Goal: Transaction & Acquisition: Obtain resource

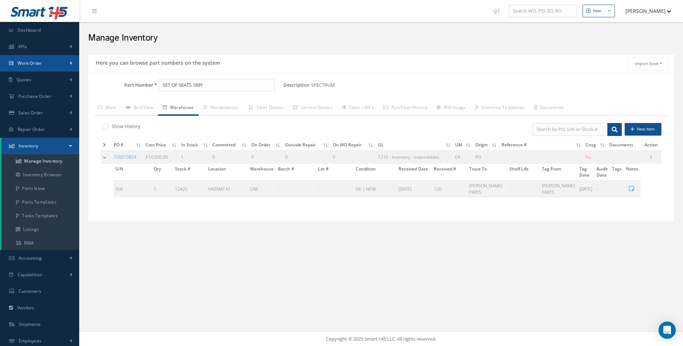
click at [39, 63] on span "Work Order" at bounding box center [30, 63] width 24 height 6
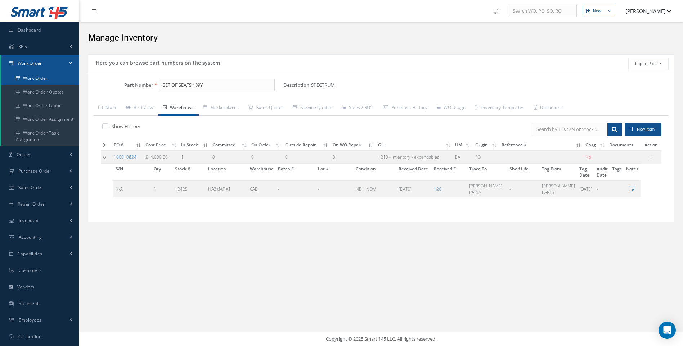
click at [39, 79] on link "Work Order" at bounding box center [40, 79] width 78 height 14
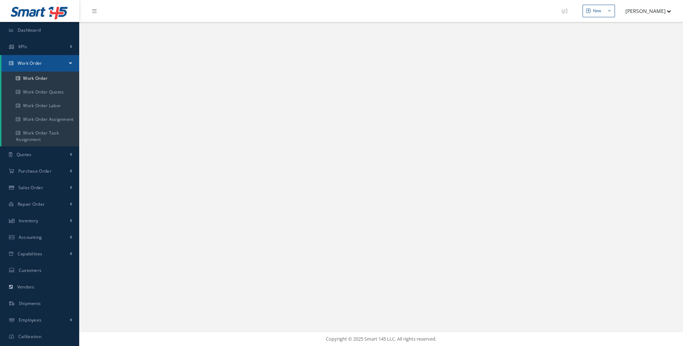
select select "25"
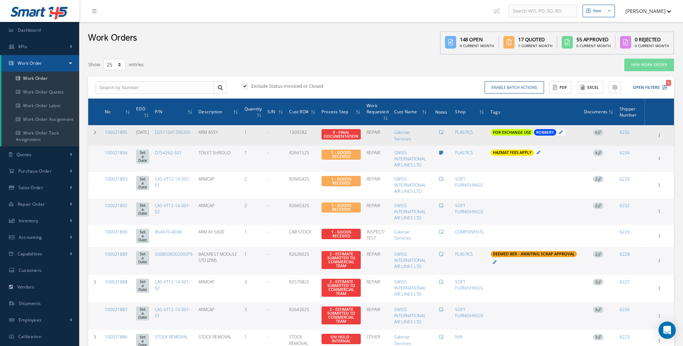
click at [600, 131] on icon at bounding box center [599, 132] width 4 height 4
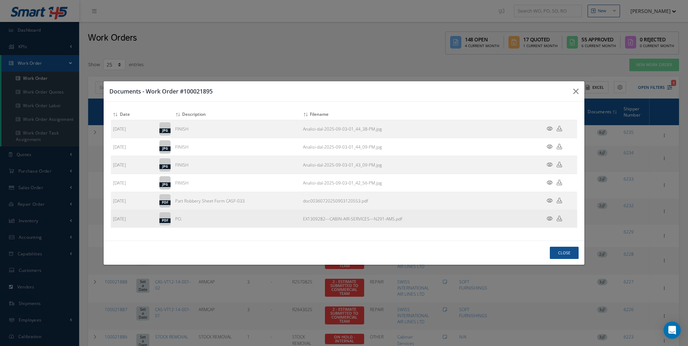
click at [552, 219] on icon at bounding box center [550, 218] width 6 height 5
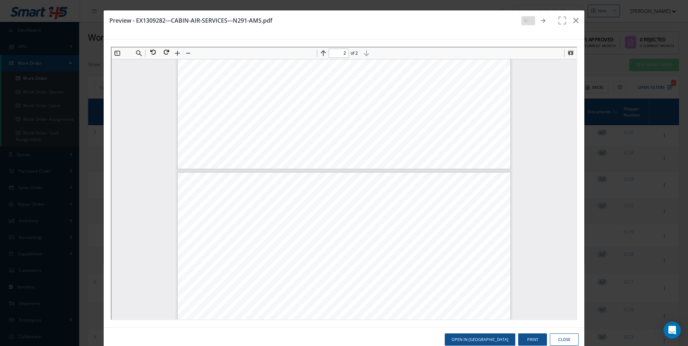
scroll to position [220, 0]
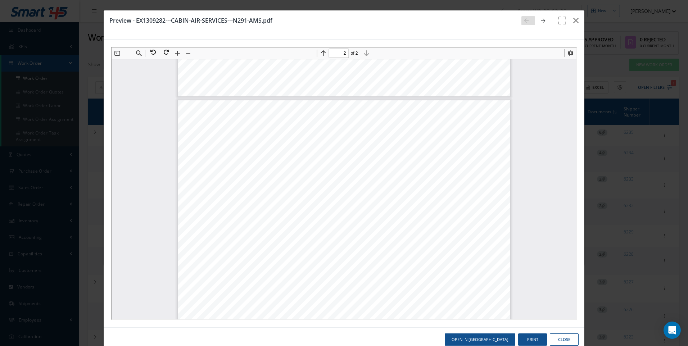
type input "1"
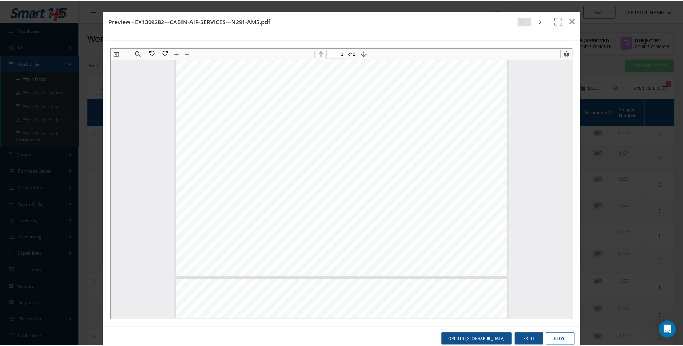
scroll to position [0, 0]
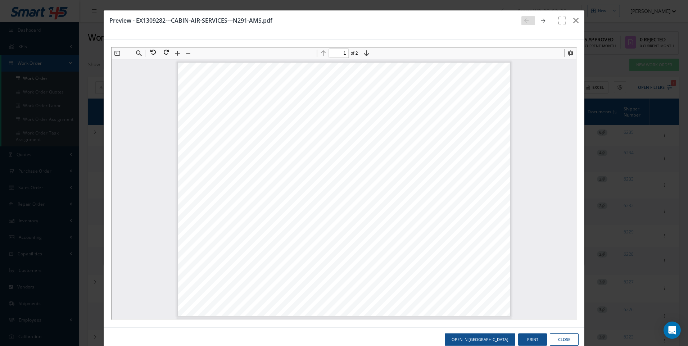
click at [554, 339] on button "Close" at bounding box center [564, 340] width 29 height 13
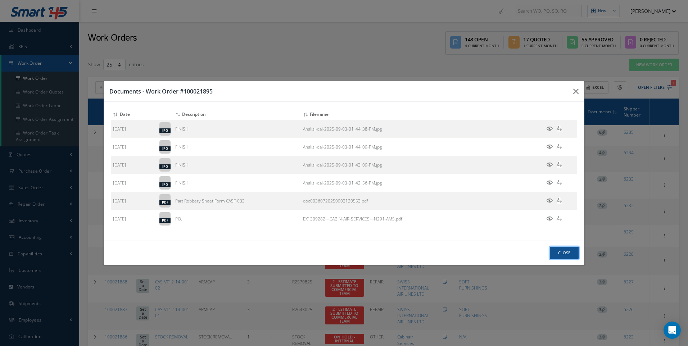
drag, startPoint x: 562, startPoint y: 252, endPoint x: 360, endPoint y: 112, distance: 246.2
click at [562, 253] on button "Close" at bounding box center [564, 253] width 29 height 13
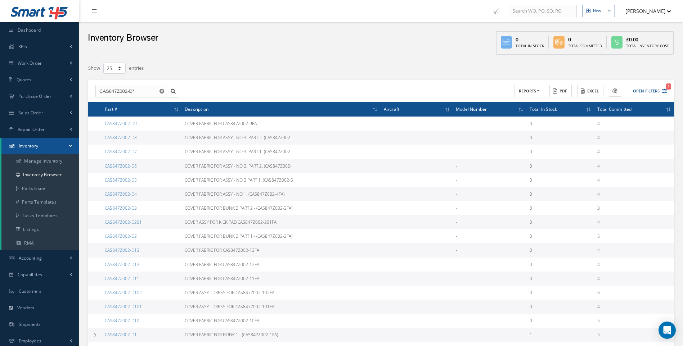
select select "25"
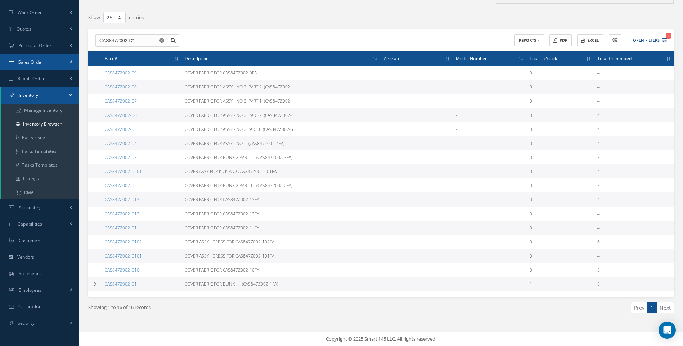
scroll to position [51, 0]
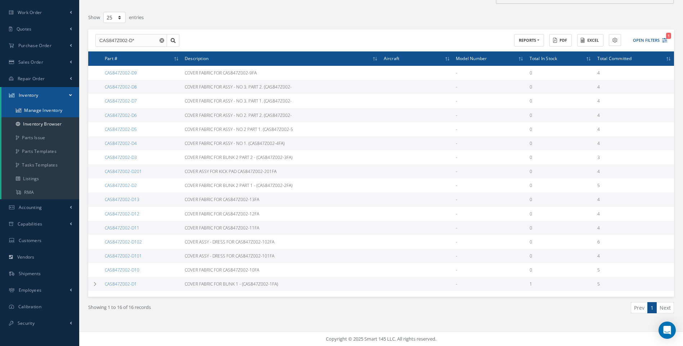
click at [42, 112] on link "Manage Inventory" at bounding box center [40, 111] width 78 height 14
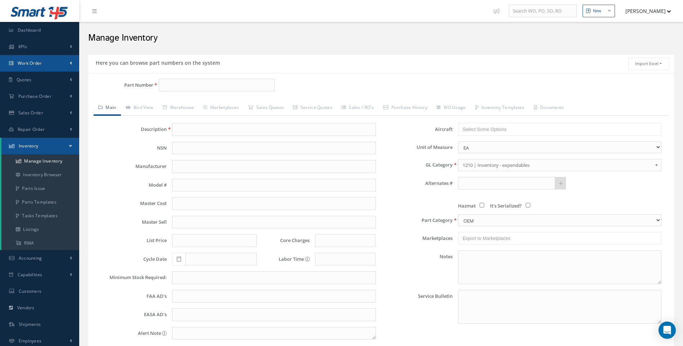
click at [42, 63] on link "Work Order" at bounding box center [39, 63] width 79 height 17
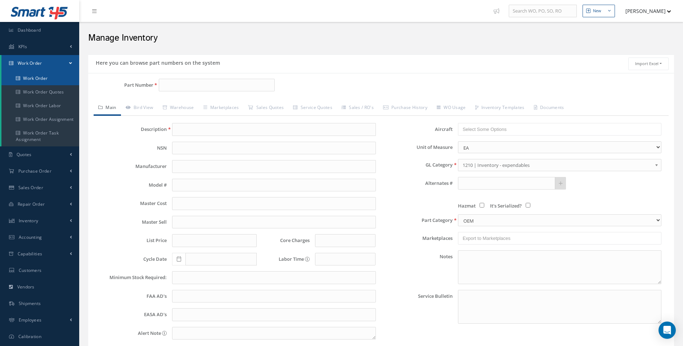
click at [40, 76] on link "Work Order" at bounding box center [40, 79] width 78 height 14
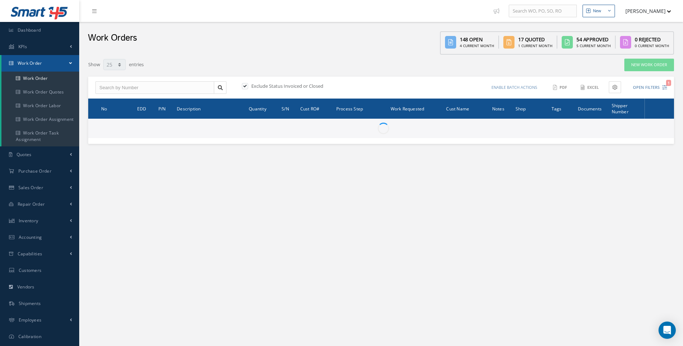
select select "25"
click at [123, 89] on input "text" at bounding box center [154, 87] width 119 height 13
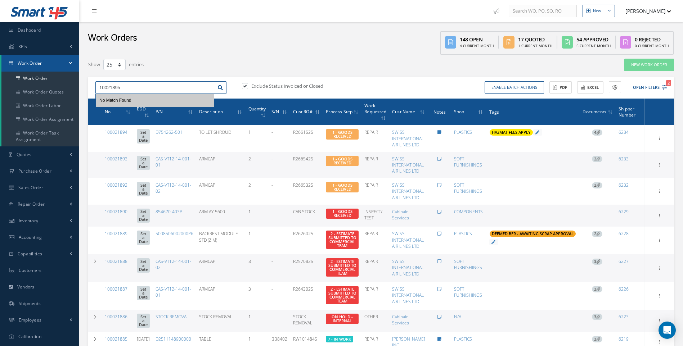
click at [105, 86] on input "10021895" at bounding box center [154, 87] width 119 height 13
type input "100021895"
click at [248, 83] on label at bounding box center [249, 86] width 2 height 6
click at [244, 84] on input "checkbox" at bounding box center [244, 86] width 5 height 5
checkbox input "false"
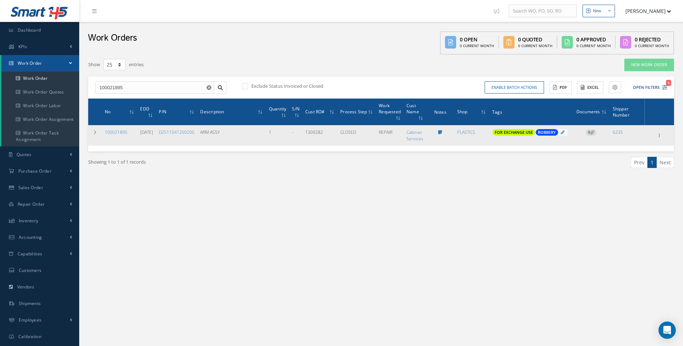
click at [596, 133] on span "9" at bounding box center [591, 133] width 10 height 6
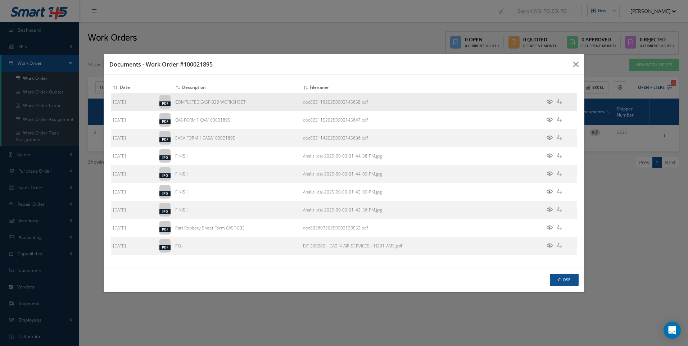
click at [551, 99] on icon at bounding box center [550, 101] width 6 height 5
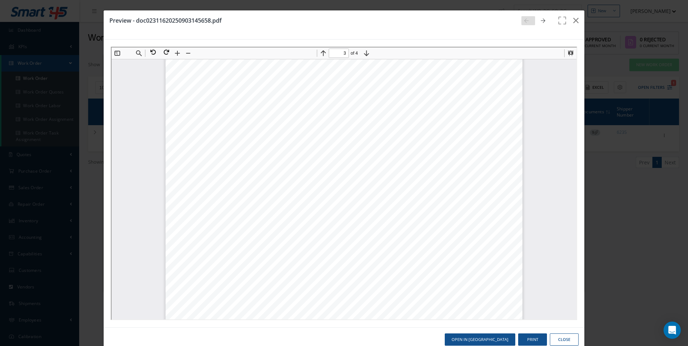
scroll to position [1227, 0]
type input "1"
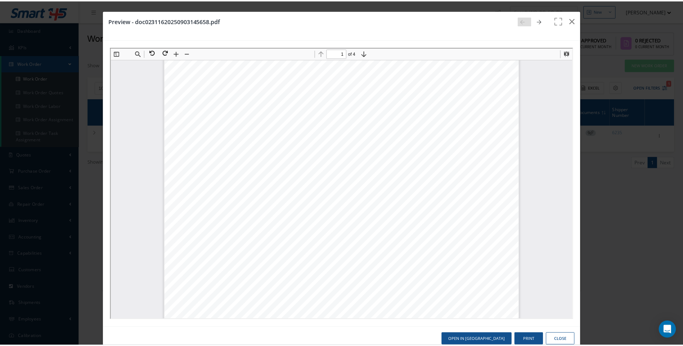
scroll to position [76, 0]
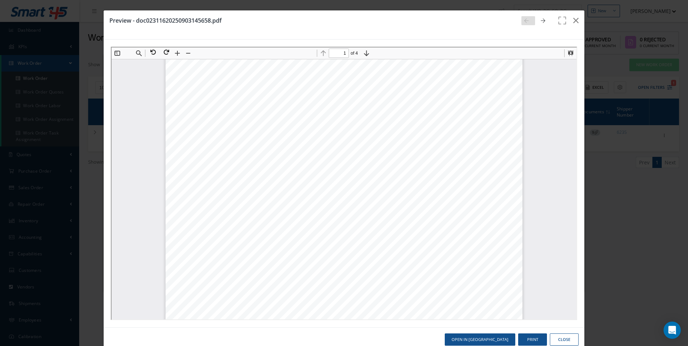
drag, startPoint x: 564, startPoint y: 340, endPoint x: 508, endPoint y: 304, distance: 66.3
click at [565, 340] on button "Close" at bounding box center [564, 340] width 29 height 13
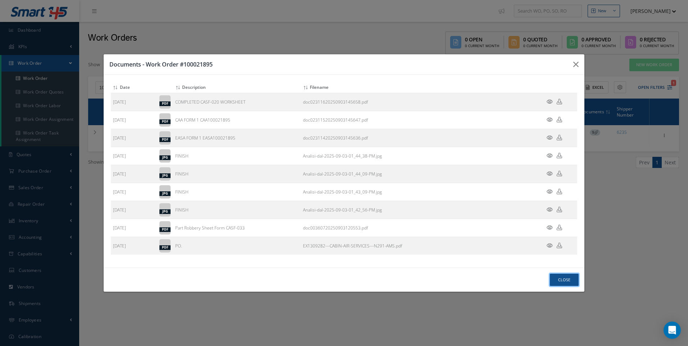
click at [568, 281] on button "Close" at bounding box center [564, 280] width 29 height 13
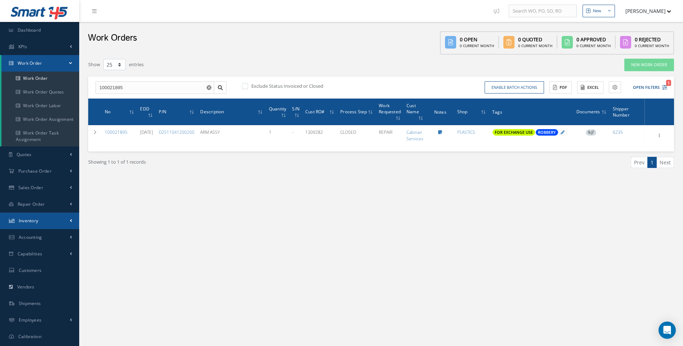
click at [68, 223] on link "Inventory" at bounding box center [39, 221] width 79 height 17
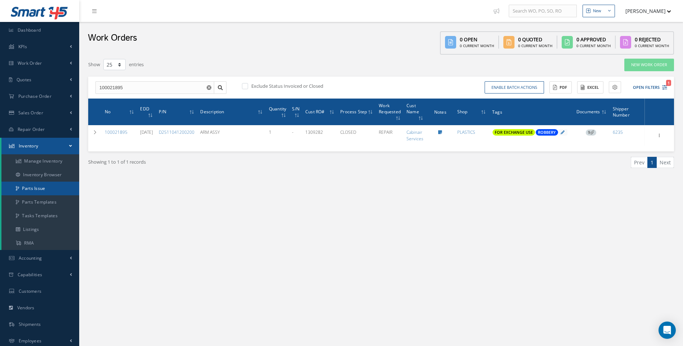
click at [35, 188] on link "Parts Issue" at bounding box center [40, 189] width 78 height 14
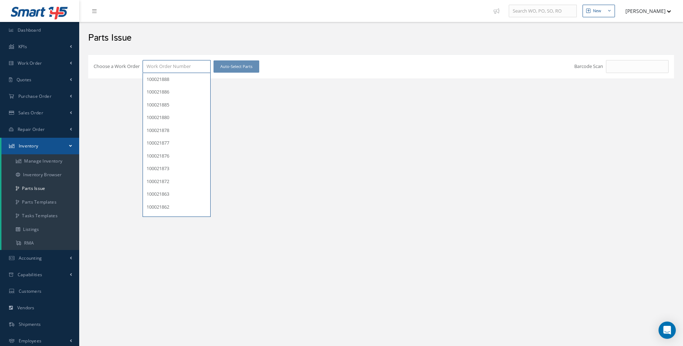
click at [155, 65] on input "Choose a Work Order" at bounding box center [177, 66] width 68 height 13
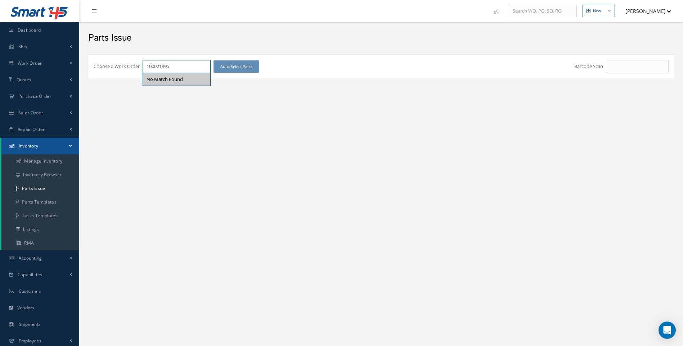
type input "100021895"
click at [161, 101] on div "Choose a Work Order 100021895 No Match Found Auto-Select Parts Barcode Scan # P…" at bounding box center [381, 76] width 593 height 51
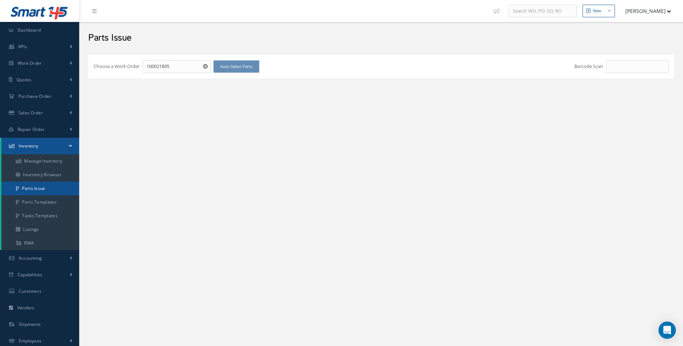
click at [40, 190] on link "Parts Issue" at bounding box center [40, 189] width 78 height 14
click at [154, 59] on div "Choose a Work Order 100021888 100021886 100021885 100021880 100021878 100021877…" at bounding box center [381, 66] width 586 height 24
click at [158, 66] on input "Choose a Work Order" at bounding box center [177, 66] width 68 height 13
type input "100021895"
click at [40, 189] on link "Parts Issue" at bounding box center [40, 189] width 78 height 14
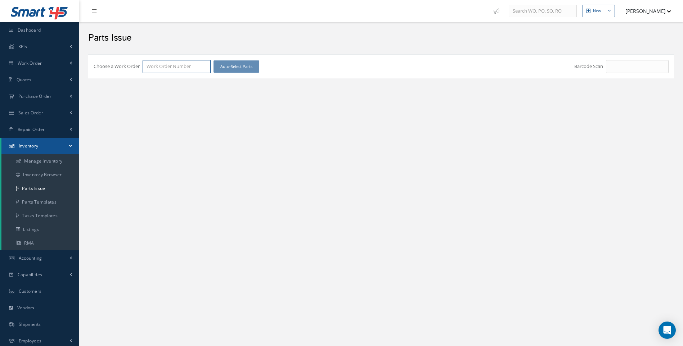
click at [168, 68] on input "Choose a Work Order" at bounding box center [177, 66] width 68 height 13
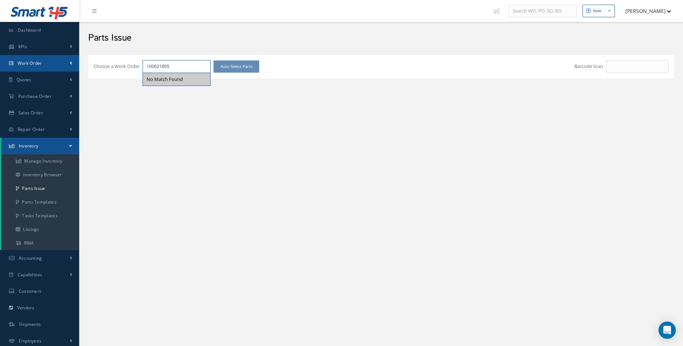
type input "100021895"
click at [37, 60] on span "Work Order" at bounding box center [30, 63] width 24 height 6
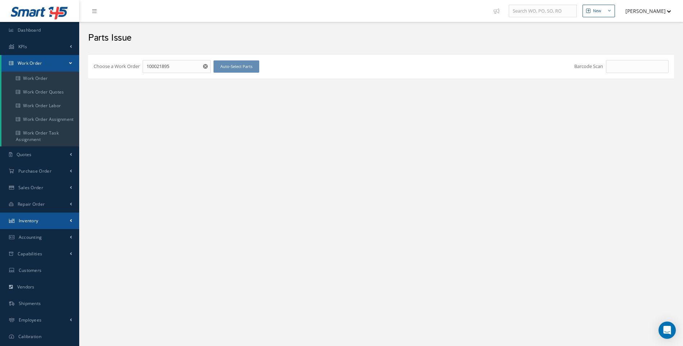
click at [33, 220] on span "Inventory" at bounding box center [29, 221] width 20 height 6
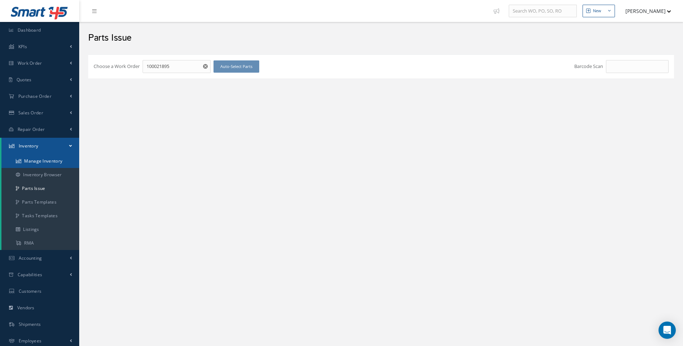
click at [48, 161] on link "Manage Inventory" at bounding box center [40, 161] width 78 height 14
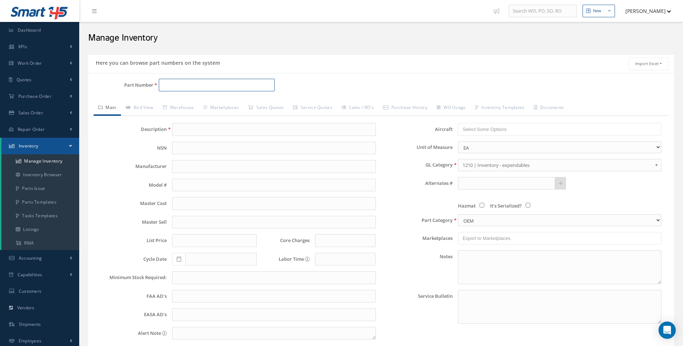
click at [173, 84] on input "Part Number" at bounding box center [217, 85] width 116 height 13
type input "D2511044420000"
click at [190, 102] on span "D2511044420000" at bounding box center [193, 104] width 65 height 8
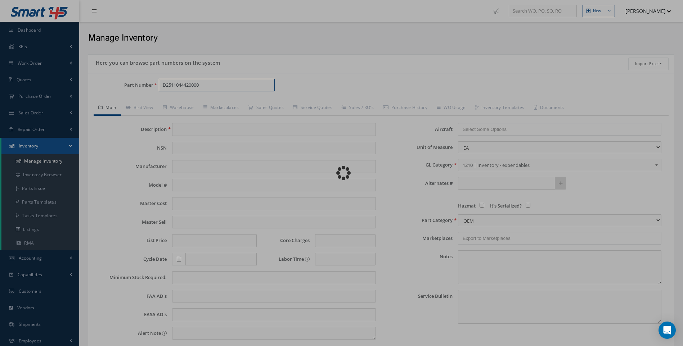
type input "SPRING"
type input "AIRBUS SPARE"
type input "45.55"
type input "0.00"
type input "100"
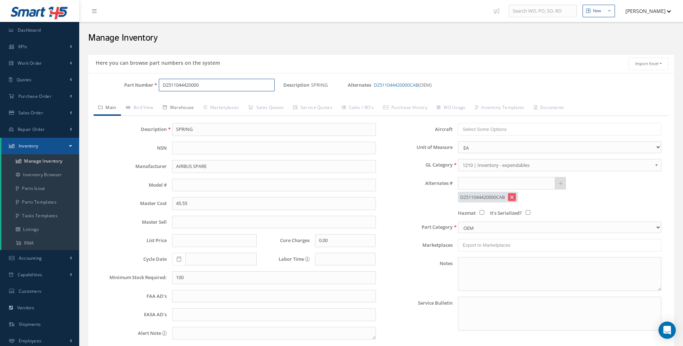
type input "D2511044420000"
click at [187, 107] on link "Warehouse" at bounding box center [178, 108] width 41 height 15
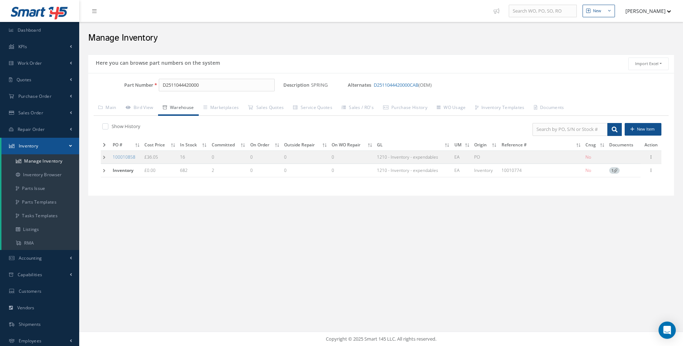
click at [102, 173] on td at bounding box center [106, 170] width 10 height 13
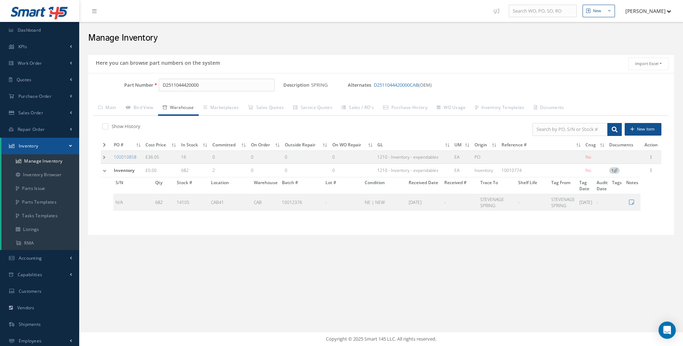
click at [105, 171] on td at bounding box center [106, 170] width 11 height 13
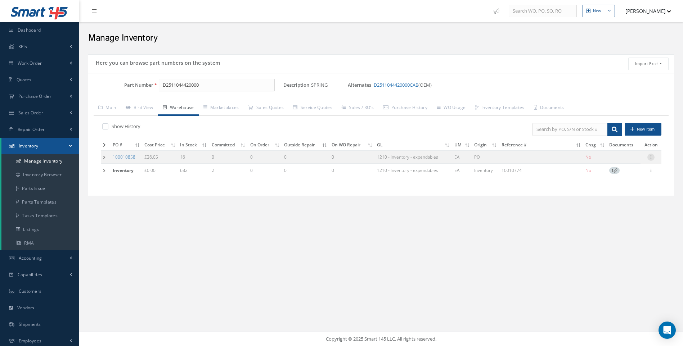
click at [651, 156] on icon at bounding box center [650, 157] width 7 height 6
click at [606, 161] on link "Edit" at bounding box center [617, 161] width 57 height 9
type input "36.05"
type input "09/25/2024"
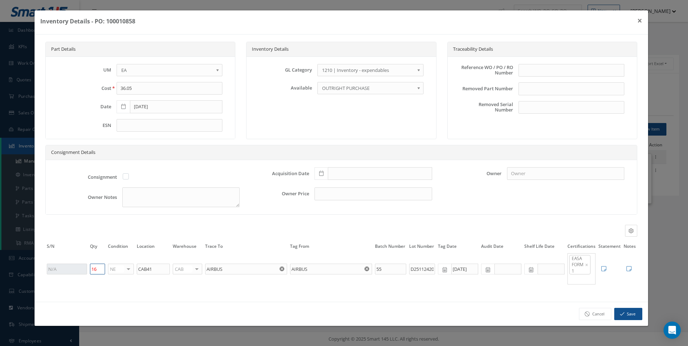
drag, startPoint x: 98, startPoint y: 268, endPoint x: 89, endPoint y: 271, distance: 9.1
click at [89, 271] on td "16" at bounding box center [98, 269] width 18 height 33
type input "18"
click at [629, 317] on button "Save" at bounding box center [628, 314] width 28 height 13
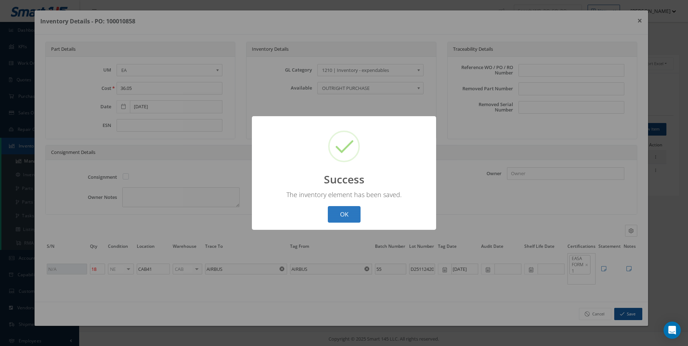
click at [349, 218] on button "OK" at bounding box center [344, 214] width 33 height 17
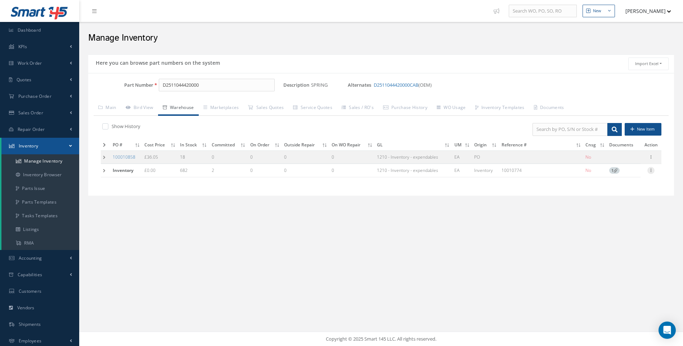
click at [650, 171] on icon at bounding box center [650, 170] width 7 height 6
click at [607, 175] on link "Edit" at bounding box center [617, 175] width 57 height 9
type input "0.00"
type input "05/01/2025"
type input "10010774"
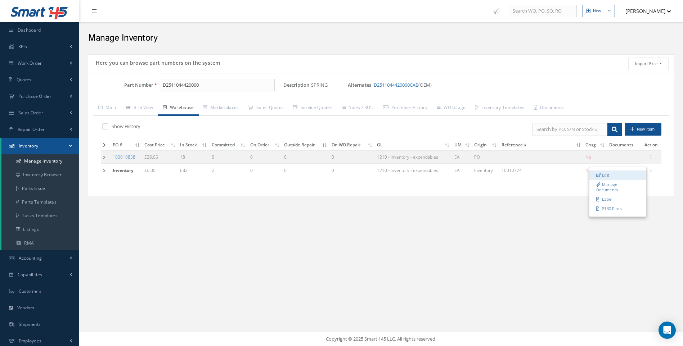
type input "682"
type input "STEVENAGE SPRING"
type input "10012376"
type input "12/18/2024"
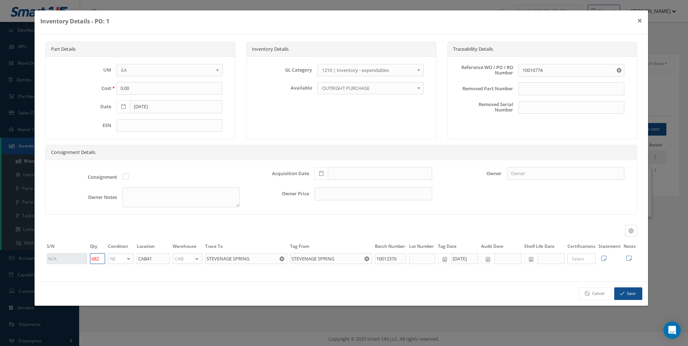
click at [86, 261] on tr "682 NE OH SV RP AR NE FN NS RE FP BER N/A INSP BC AI MD RF SCR TS USE TL SP NU …" at bounding box center [341, 259] width 592 height 12
type input "680"
click at [627, 294] on button "Save" at bounding box center [628, 294] width 28 height 13
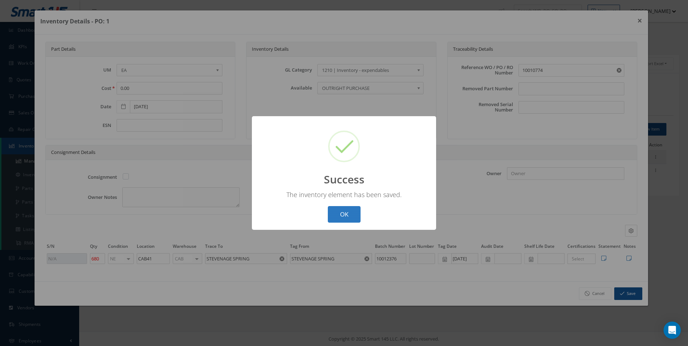
click at [347, 210] on button "OK" at bounding box center [344, 214] width 33 height 17
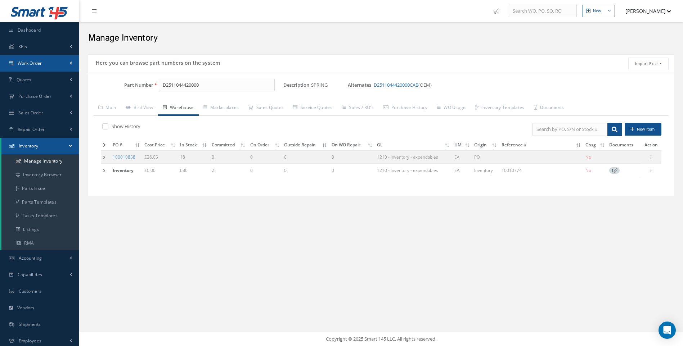
click at [36, 62] on span "Work Order" at bounding box center [30, 63] width 24 height 6
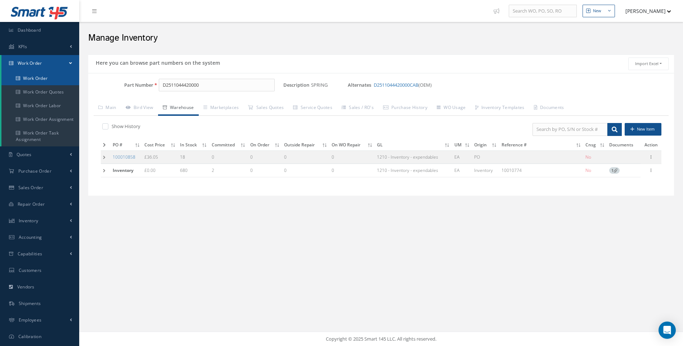
click at [44, 78] on link "Work Order" at bounding box center [40, 79] width 78 height 14
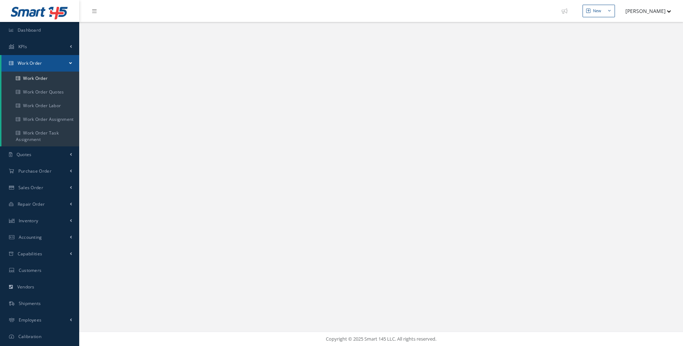
select select "25"
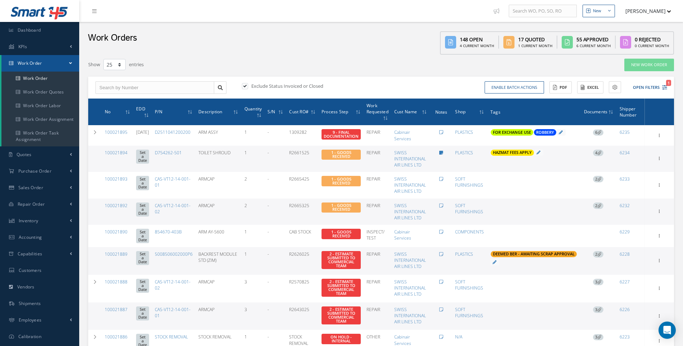
select select "25"
click at [34, 170] on span "Purchase Order" at bounding box center [34, 171] width 33 height 6
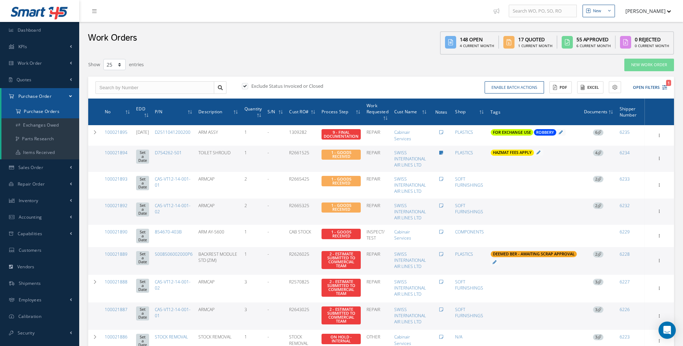
click at [41, 112] on a=1&status_id=2&status_id=3&status_id=5&collapsedFilters"] "Purchase Orders" at bounding box center [40, 112] width 78 height 14
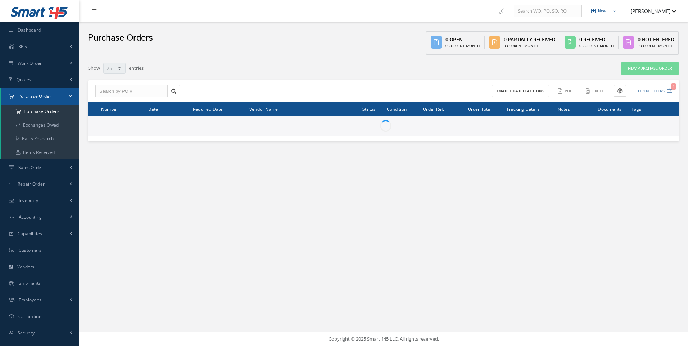
select select "25"
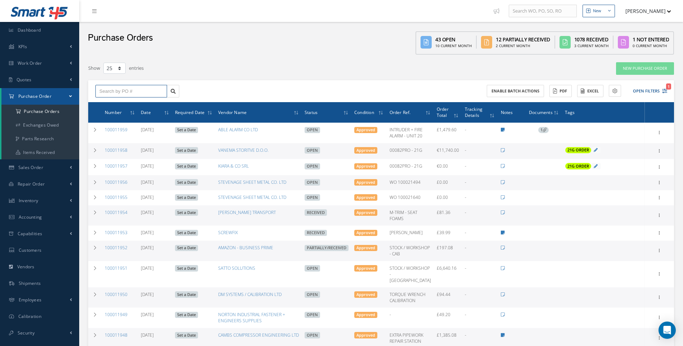
click at [104, 91] on input "text" at bounding box center [131, 91] width 72 height 13
type input "100011947"
click at [118, 104] on span "100011947" at bounding box center [110, 103] width 22 height 5
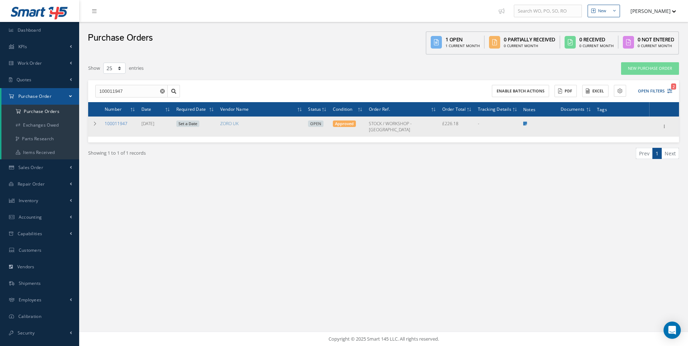
click at [118, 125] on link "100011947" at bounding box center [116, 124] width 23 height 6
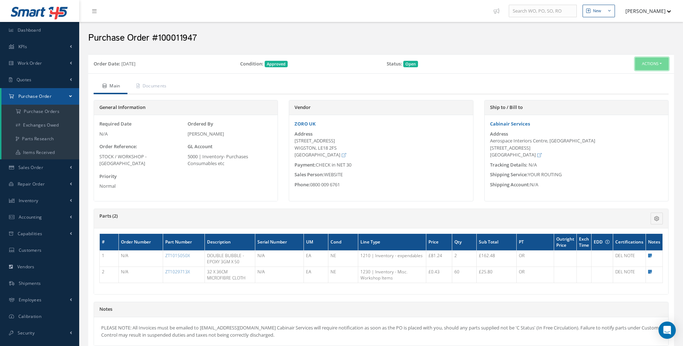
click at [663, 64] on button "Actions" at bounding box center [651, 64] width 33 height 13
click at [628, 76] on link "Receive" at bounding box center [640, 78] width 58 height 10
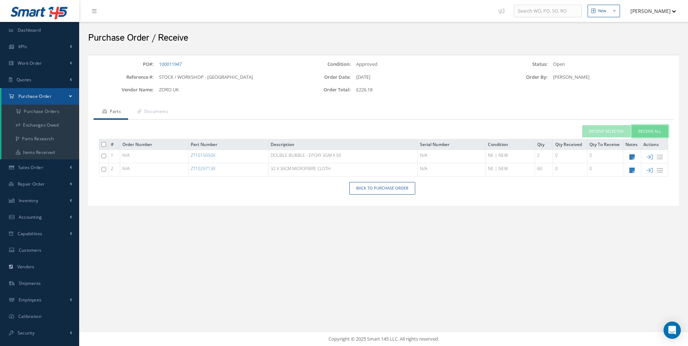
click at [656, 133] on button "Receive All" at bounding box center [650, 131] width 37 height 13
type input "[DATE]"
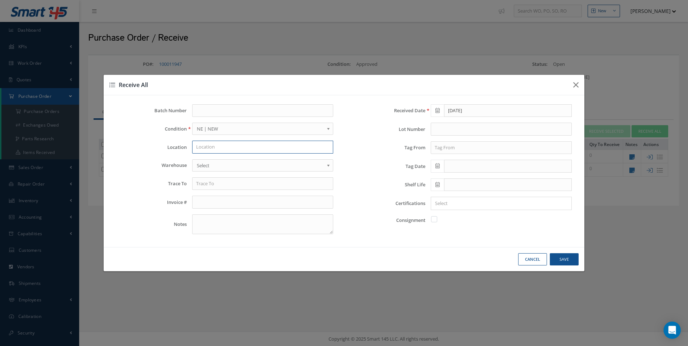
click at [208, 154] on div "Batch Number Condition OH | OVERHAUL SV | SERVICEABLE RP | REPAIRED AR | AS REM…" at bounding box center [224, 172] width 239 height 136
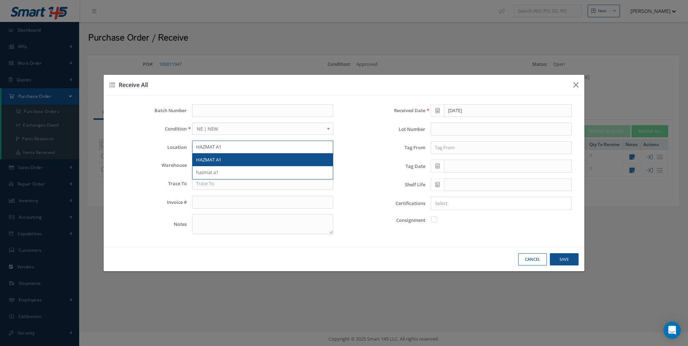
type input "HAZMAT A1"
click at [210, 161] on span "HAZMAT A1" at bounding box center [208, 160] width 25 height 6
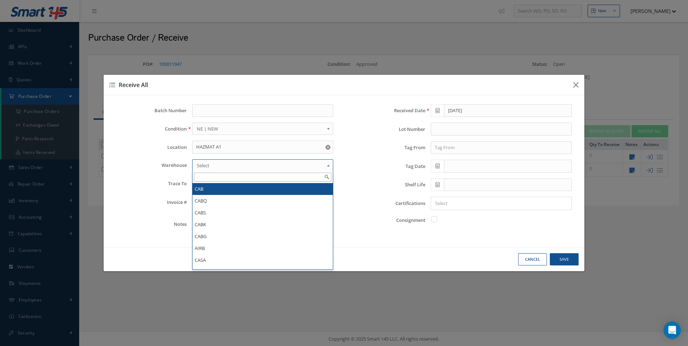
click at [210, 164] on span "Select" at bounding box center [260, 165] width 127 height 9
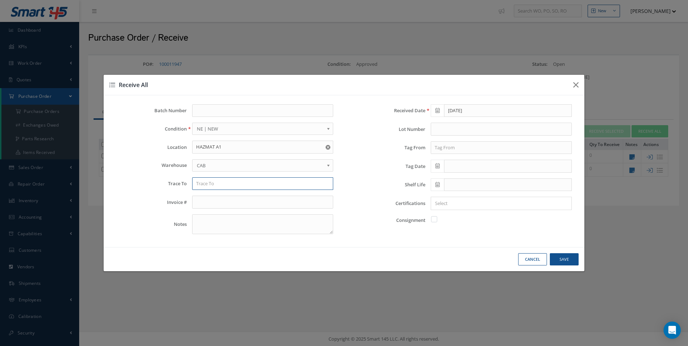
click at [200, 186] on input "text" at bounding box center [262, 183] width 141 height 13
type input "ZORO"
click at [436, 145] on input "text" at bounding box center [501, 147] width 141 height 13
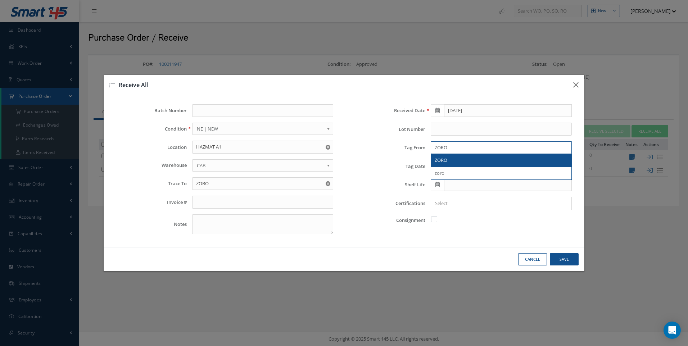
type input "ZORO"
click at [439, 162] on span "ZORO" at bounding box center [441, 160] width 13 height 6
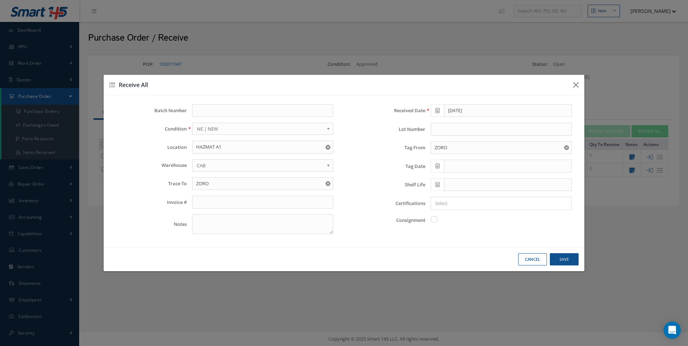
click at [438, 164] on icon at bounding box center [437, 165] width 4 height 5
click at [471, 200] on td "3" at bounding box center [468, 200] width 11 height 11
type input "09/03/2025"
click at [448, 205] on input "Search for option" at bounding box center [500, 204] width 136 height 8
type input "DEL NOTE"
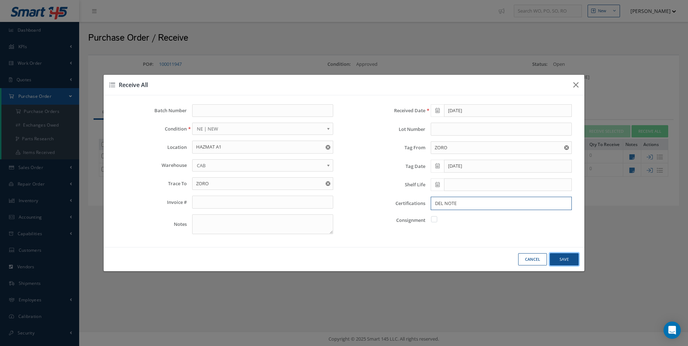
click at [565, 256] on button "Save" at bounding box center [564, 259] width 29 height 13
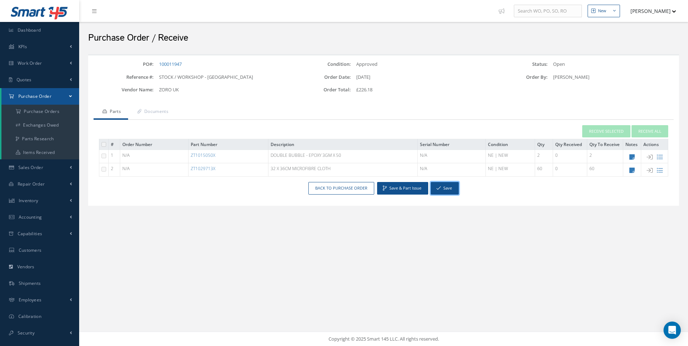
click at [446, 191] on button "Save" at bounding box center [445, 188] width 28 height 13
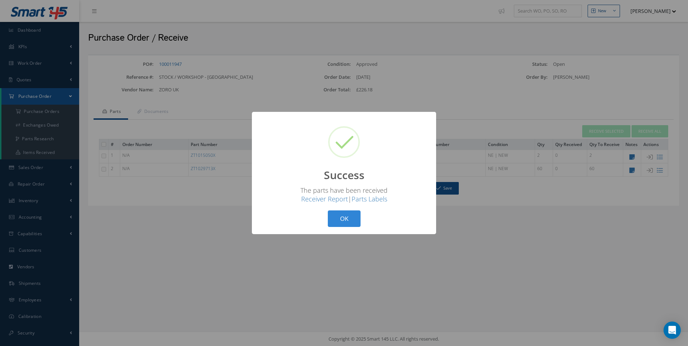
click at [175, 64] on div "? ! i Success × The parts have been received Receiver Report | Parts Labels OK …" at bounding box center [344, 173] width 688 height 346
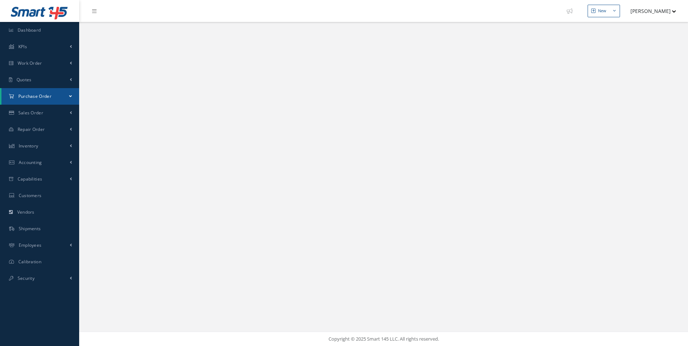
select select "25"
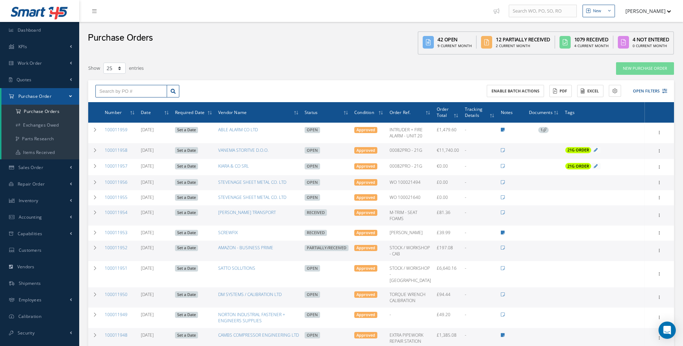
click at [158, 90] on input "text" at bounding box center [131, 91] width 72 height 13
type input "100011947"
click at [113, 103] on span "100011947" at bounding box center [110, 103] width 22 height 5
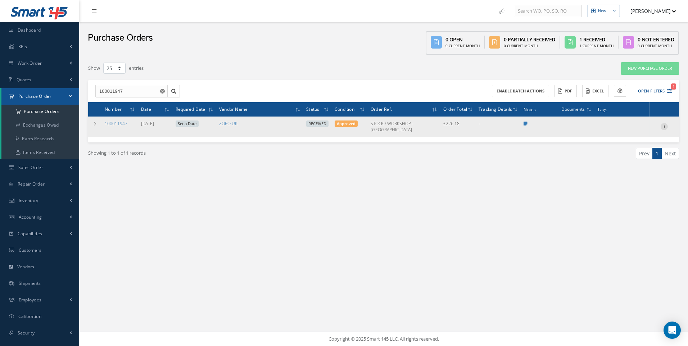
click at [665, 125] on icon at bounding box center [664, 126] width 7 height 6
click at [627, 190] on link "Documents" at bounding box center [631, 186] width 57 height 9
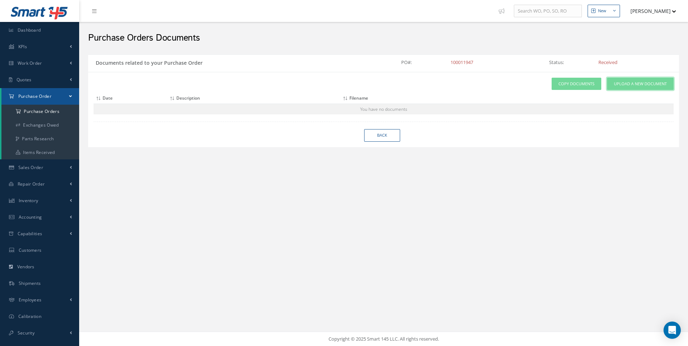
click at [641, 89] on link "Upload a New Document" at bounding box center [640, 84] width 67 height 13
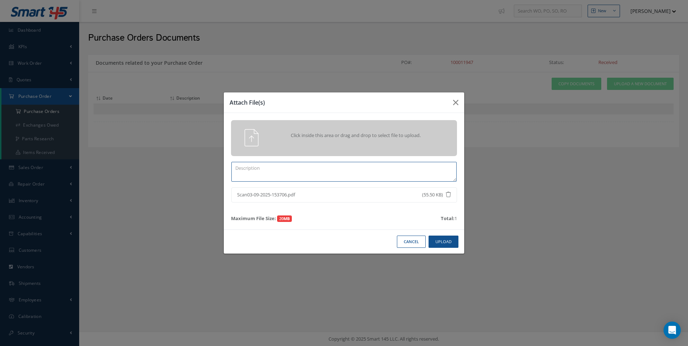
click at [311, 174] on textarea at bounding box center [343, 172] width 225 height 20
type textarea "DEL NOTE"
click at [442, 242] on button "Upload" at bounding box center [444, 242] width 30 height 13
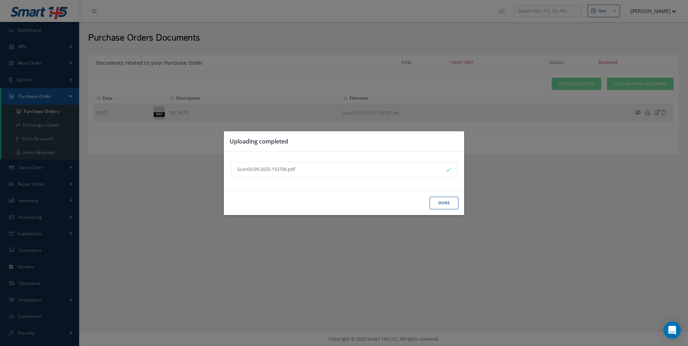
click at [443, 204] on button "Done" at bounding box center [444, 203] width 29 height 13
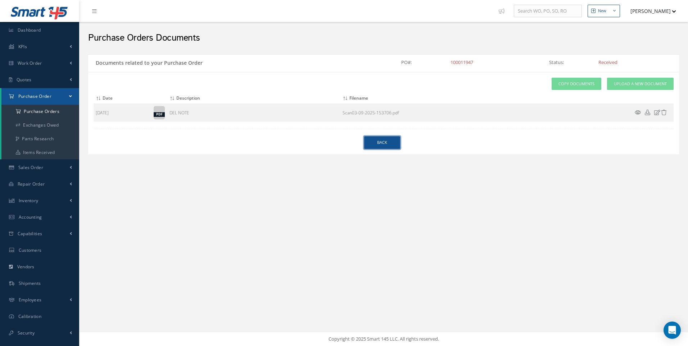
click at [384, 142] on link "Back" at bounding box center [382, 142] width 36 height 13
select select "25"
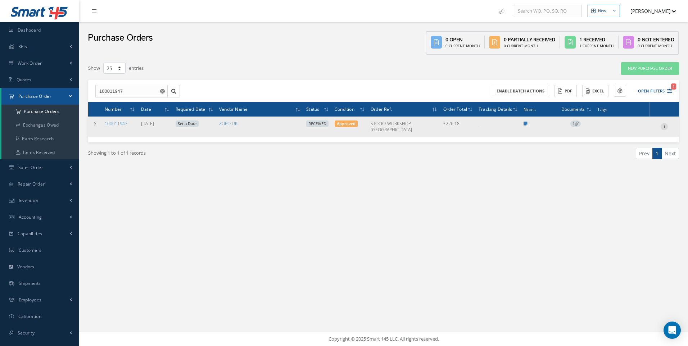
click at [663, 125] on icon at bounding box center [664, 126] width 7 height 6
click at [627, 130] on link "Receiving Details" at bounding box center [631, 131] width 57 height 9
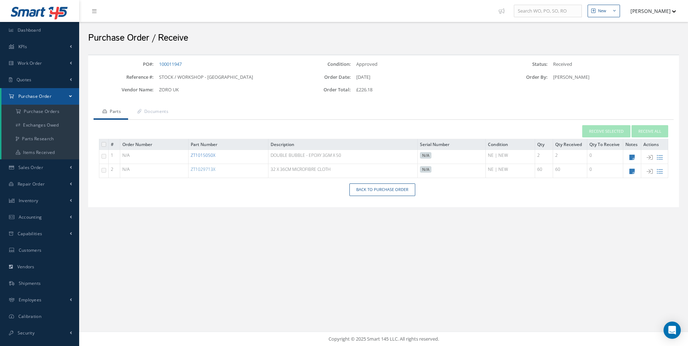
click at [209, 156] on link "ZT1015050X" at bounding box center [203, 155] width 24 height 6
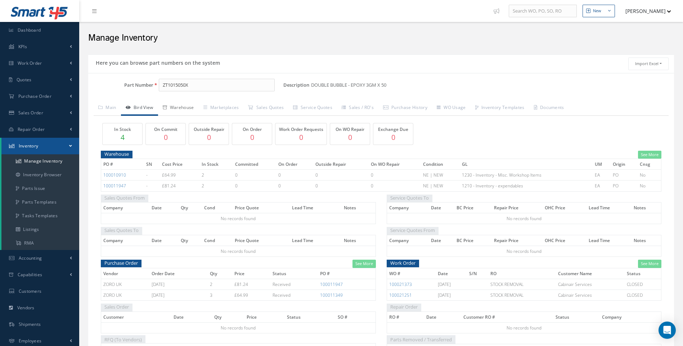
click at [182, 107] on link "Warehouse" at bounding box center [178, 108] width 41 height 15
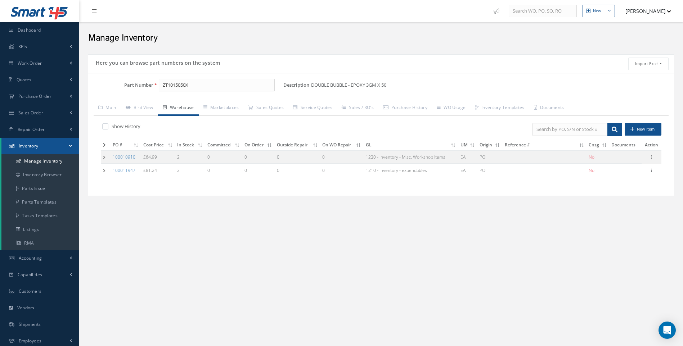
click at [101, 157] on td at bounding box center [106, 156] width 10 height 13
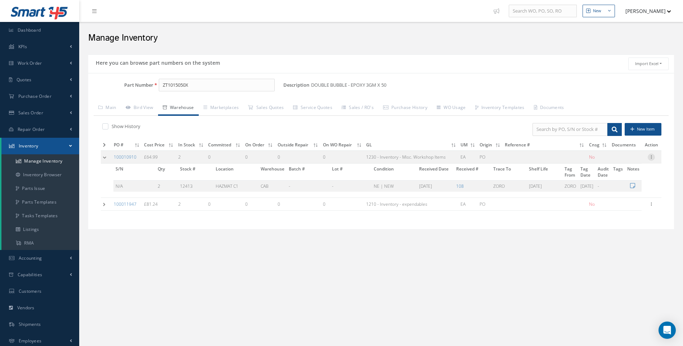
click at [650, 156] on icon at bounding box center [650, 157] width 7 height 6
click at [607, 161] on link "Edit" at bounding box center [617, 161] width 57 height 9
type input "64.99"
type input "10/08/2024"
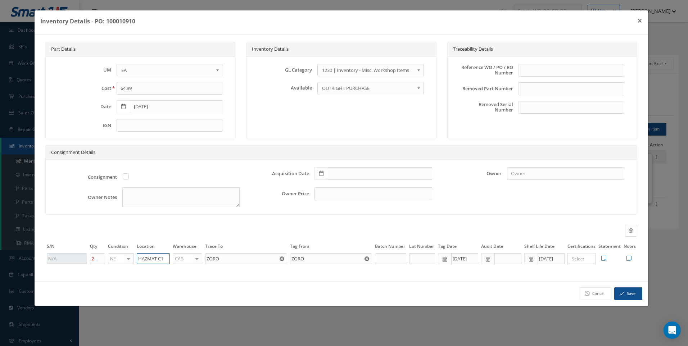
click at [162, 260] on input "HAZMAT C1" at bounding box center [153, 258] width 33 height 11
type input "HAZMAT A1"
click at [627, 295] on button "Save" at bounding box center [628, 294] width 28 height 13
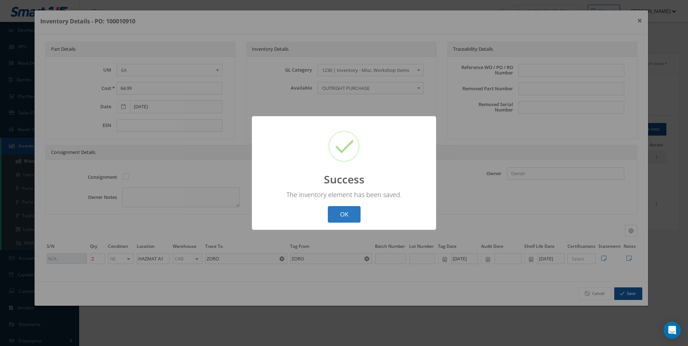
click at [342, 217] on button "OK" at bounding box center [344, 214] width 33 height 17
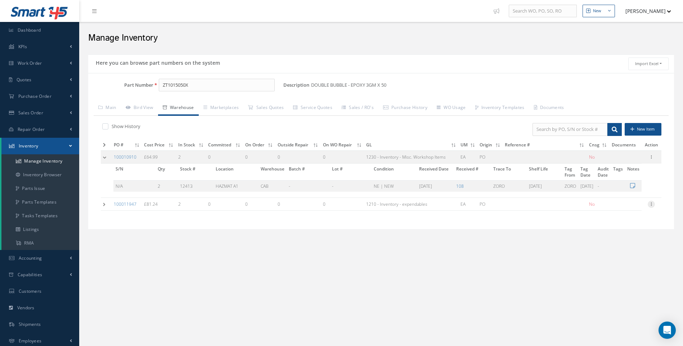
click at [650, 203] on icon at bounding box center [650, 204] width 7 height 6
click at [608, 208] on link "Edit" at bounding box center [617, 208] width 57 height 9
type input "81.24"
type input "09/03/2025"
type input "1612"
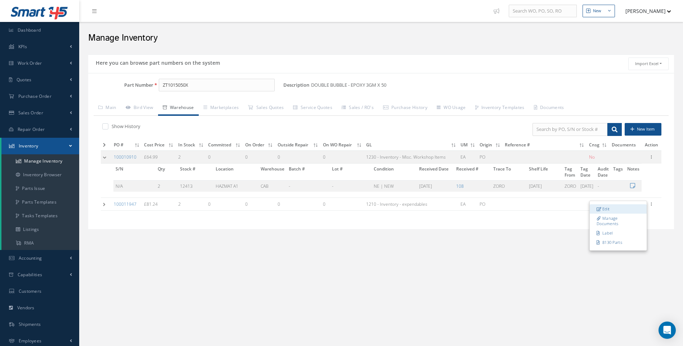
type input "09/03/2025"
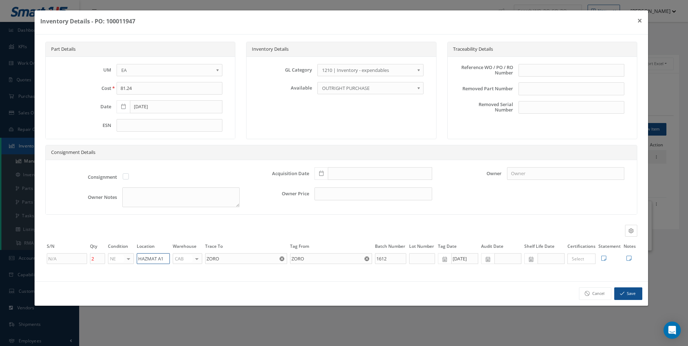
click at [163, 259] on input "HAZMAT A1" at bounding box center [153, 258] width 33 height 11
type input "HAZMAT C1"
click at [546, 258] on input "text" at bounding box center [551, 258] width 27 height 11
click at [533, 261] on icon at bounding box center [531, 259] width 4 height 5
click at [533, 227] on td "28" at bounding box center [530, 227] width 11 height 11
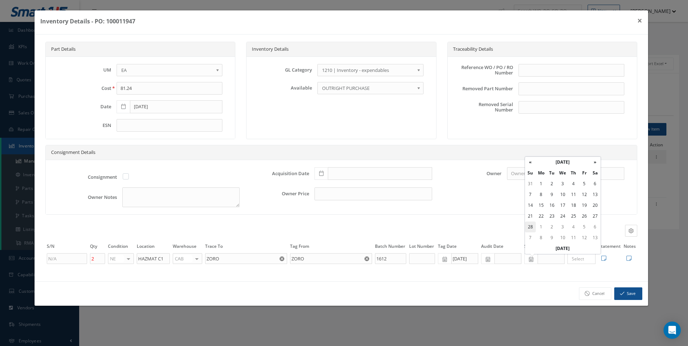
type input "02/28/2027"
click at [625, 291] on button "Save" at bounding box center [628, 294] width 28 height 13
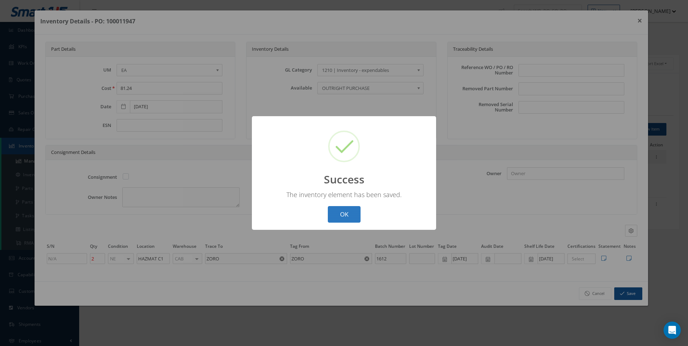
click at [335, 213] on button "OK" at bounding box center [344, 214] width 33 height 17
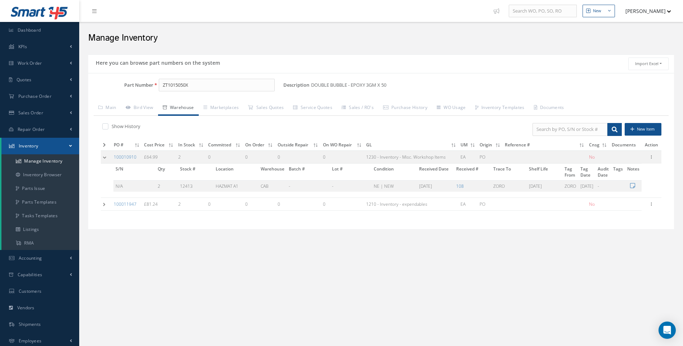
click at [103, 205] on td at bounding box center [106, 204] width 11 height 13
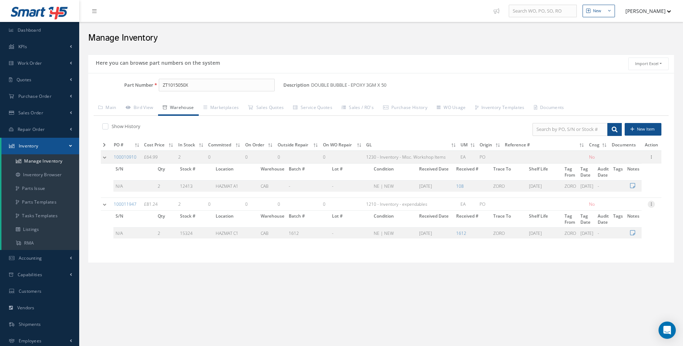
click at [652, 204] on icon at bounding box center [650, 204] width 7 height 6
click at [609, 209] on link "Edit" at bounding box center [617, 208] width 57 height 9
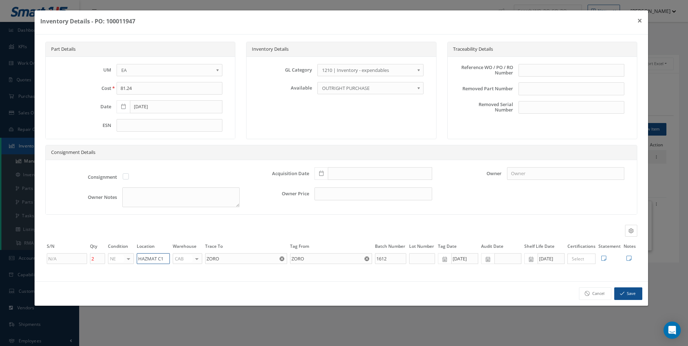
click at [165, 259] on input "HAZMAT C1" at bounding box center [153, 258] width 33 height 11
click at [640, 294] on button "Save" at bounding box center [628, 294] width 28 height 13
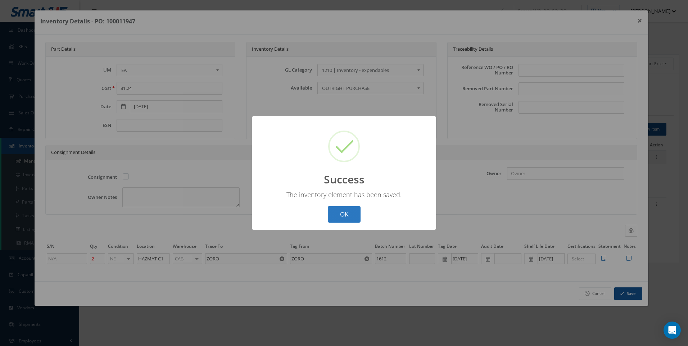
click at [347, 212] on button "OK" at bounding box center [344, 214] width 33 height 17
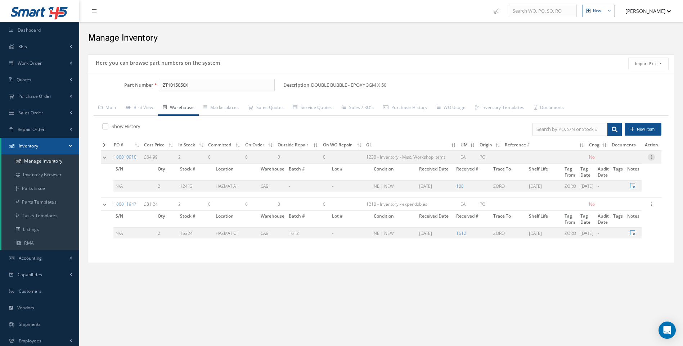
click at [651, 155] on icon at bounding box center [650, 157] width 7 height 6
click at [609, 162] on link "Edit" at bounding box center [617, 161] width 57 height 9
type input "64.99"
type input "10/08/2024"
type input "HAZMAT A1"
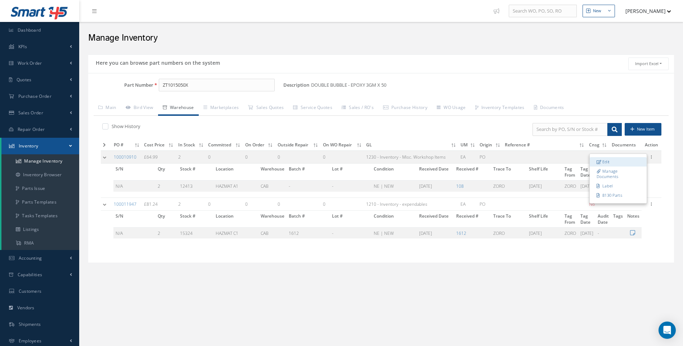
type input "10/08/2024"
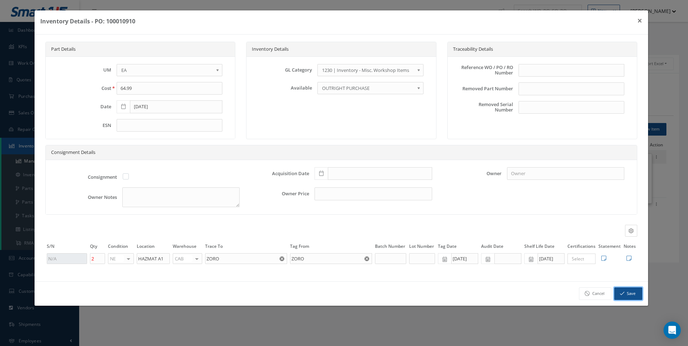
drag, startPoint x: 634, startPoint y: 297, endPoint x: 483, endPoint y: 247, distance: 159.1
click at [634, 297] on button "Save" at bounding box center [628, 294] width 28 height 13
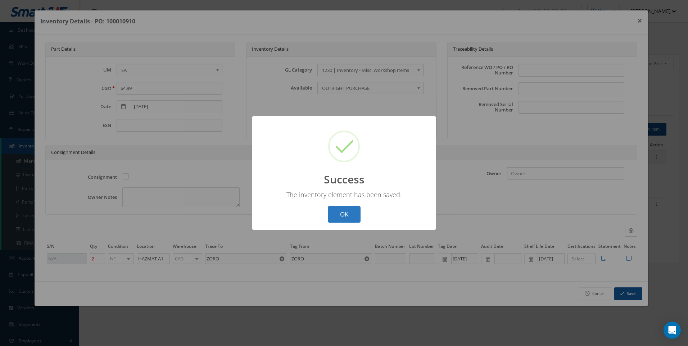
click at [339, 208] on button "OK" at bounding box center [344, 214] width 33 height 17
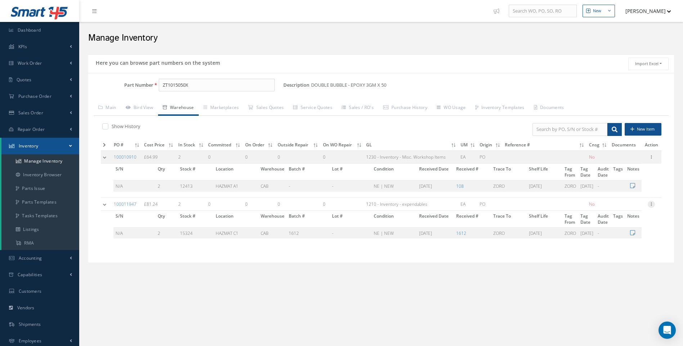
click at [650, 204] on icon at bounding box center [650, 204] width 7 height 6
click at [610, 233] on link "Label" at bounding box center [617, 233] width 57 height 9
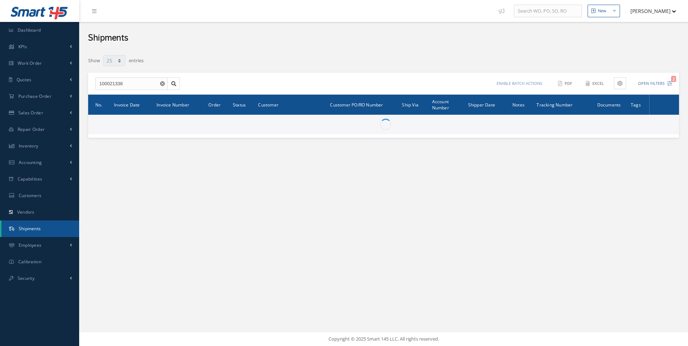
select select "25"
